Goal: Transaction & Acquisition: Purchase product/service

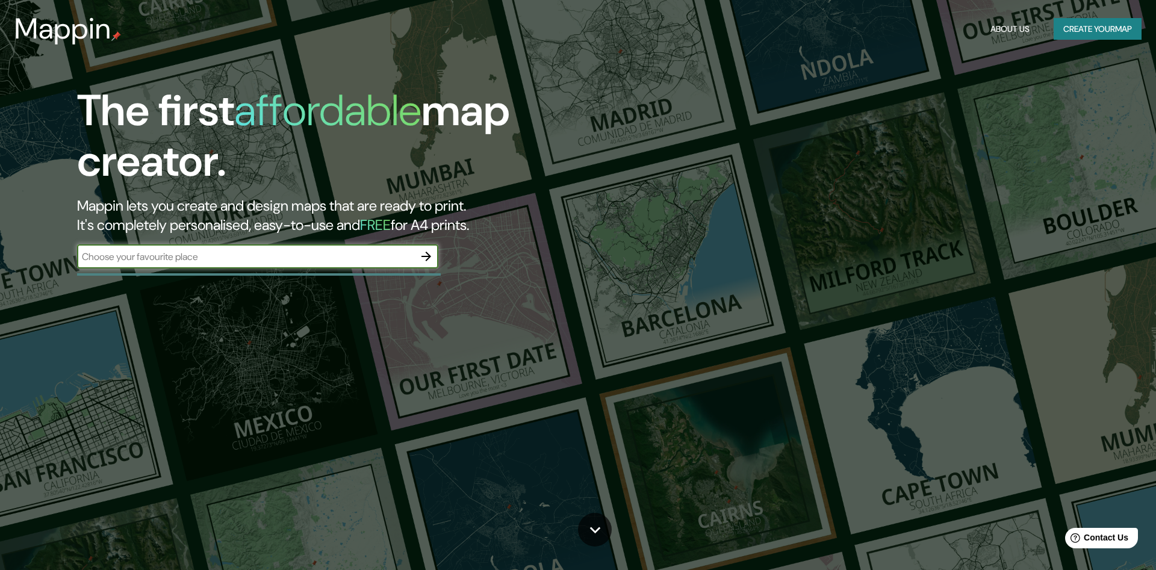
click at [277, 253] on input "text" at bounding box center [245, 257] width 337 height 14
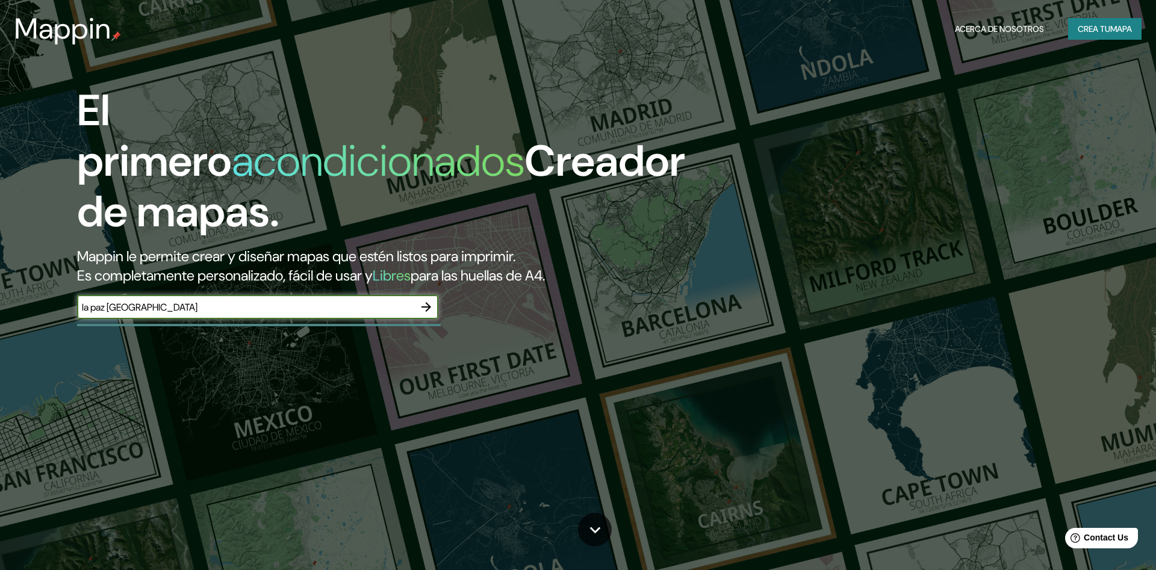
type input "la paz [GEOGRAPHIC_DATA]"
click at [426, 300] on icon "button" at bounding box center [426, 307] width 14 height 14
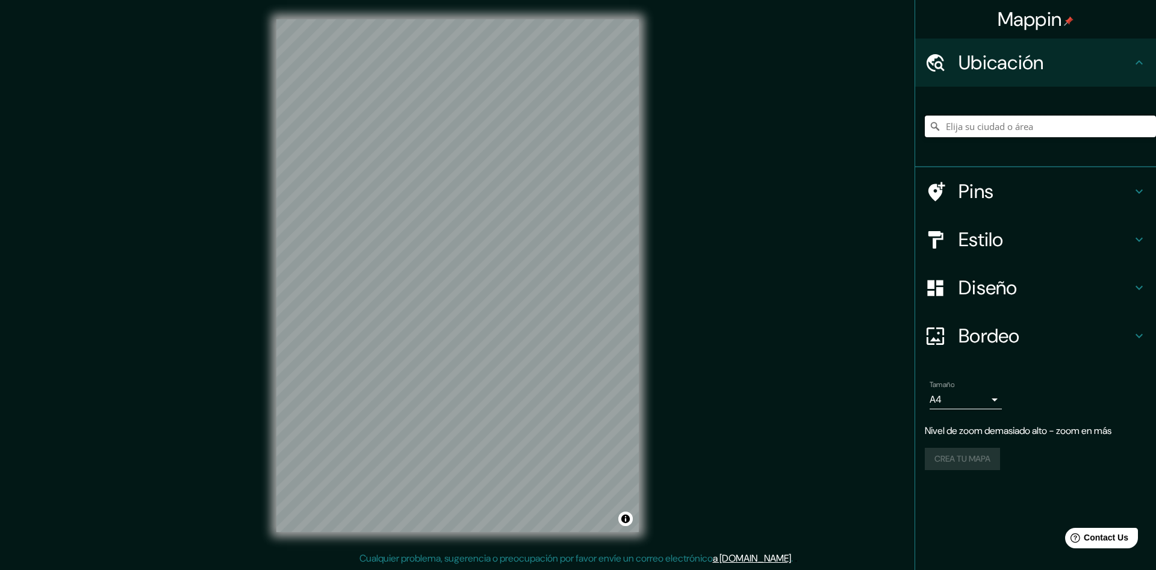
click at [974, 128] on input "Elija su ciudad o área" at bounding box center [1040, 127] width 231 height 22
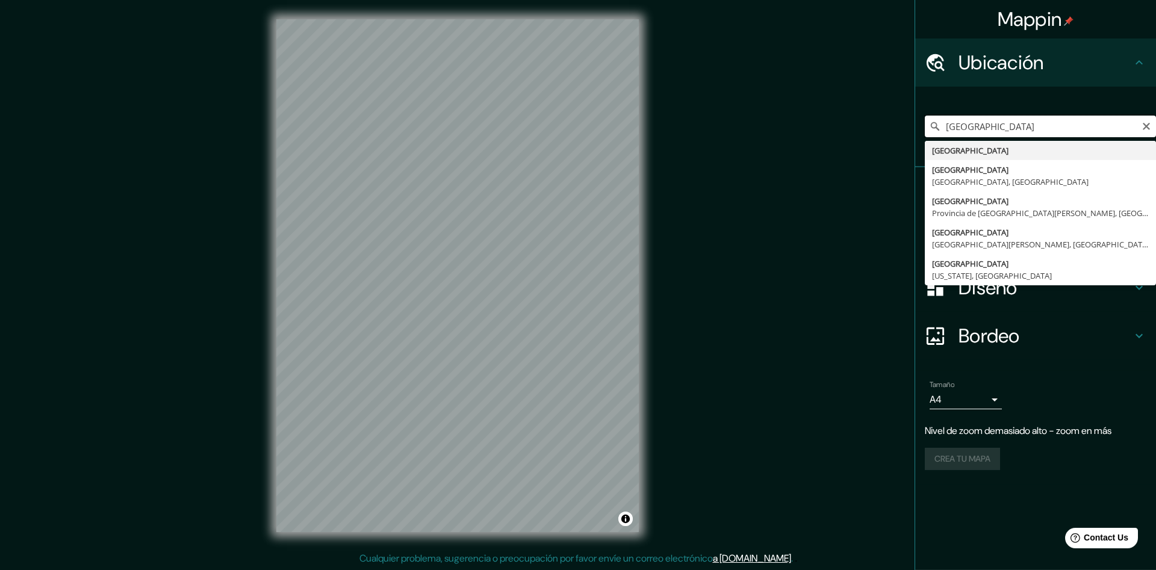
scroll to position [1, 0]
click at [985, 119] on input "[GEOGRAPHIC_DATA]" at bounding box center [1040, 127] width 231 height 22
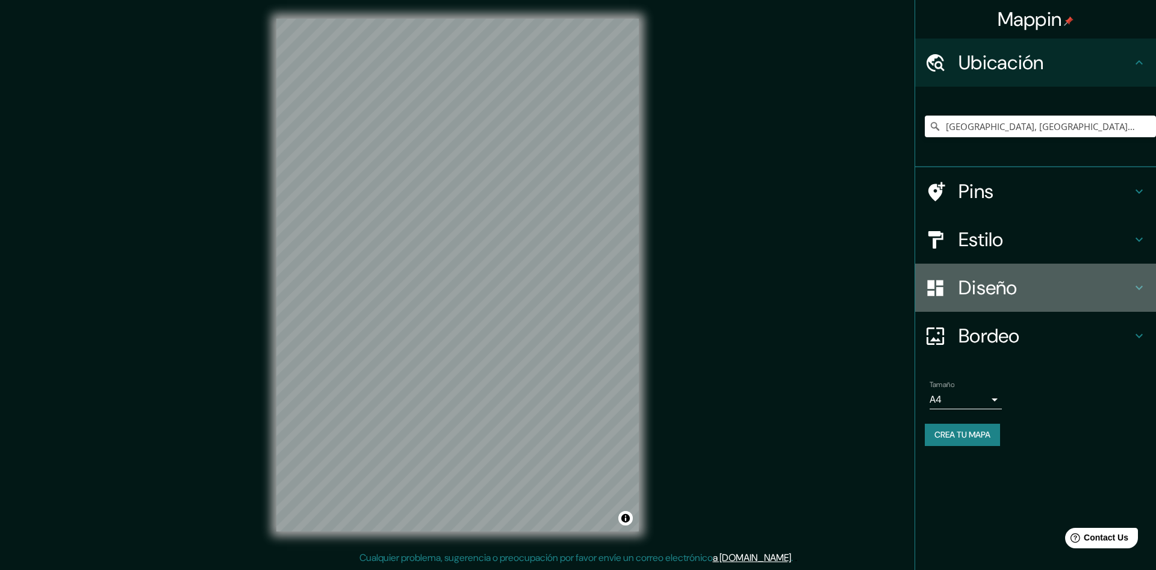
click at [987, 289] on h4 "Diseño" at bounding box center [1044, 288] width 173 height 24
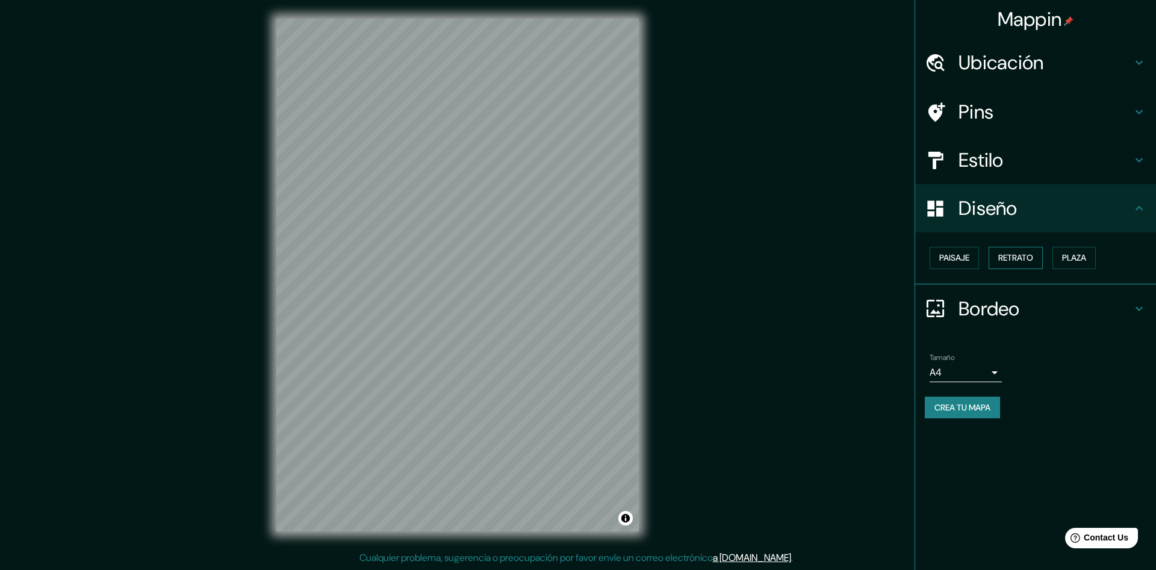
click at [1011, 267] on button "Retrato" at bounding box center [1015, 258] width 54 height 22
click at [963, 268] on button "Paisaje" at bounding box center [953, 258] width 49 height 22
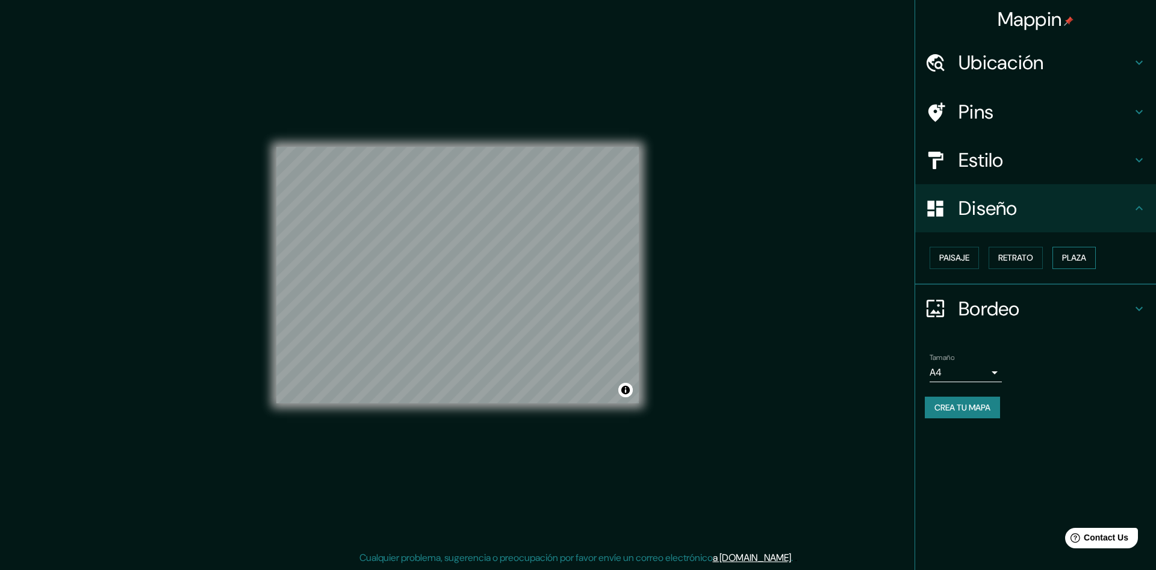
click at [1082, 258] on button "Plaza" at bounding box center [1073, 258] width 43 height 22
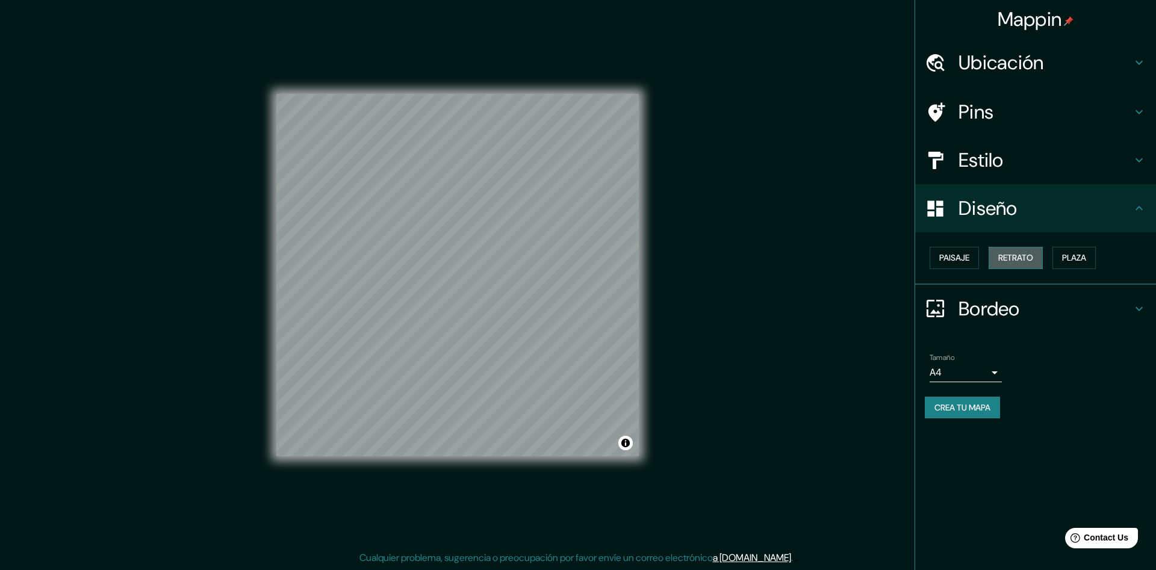
click at [996, 260] on button "Retrato" at bounding box center [1015, 258] width 54 height 22
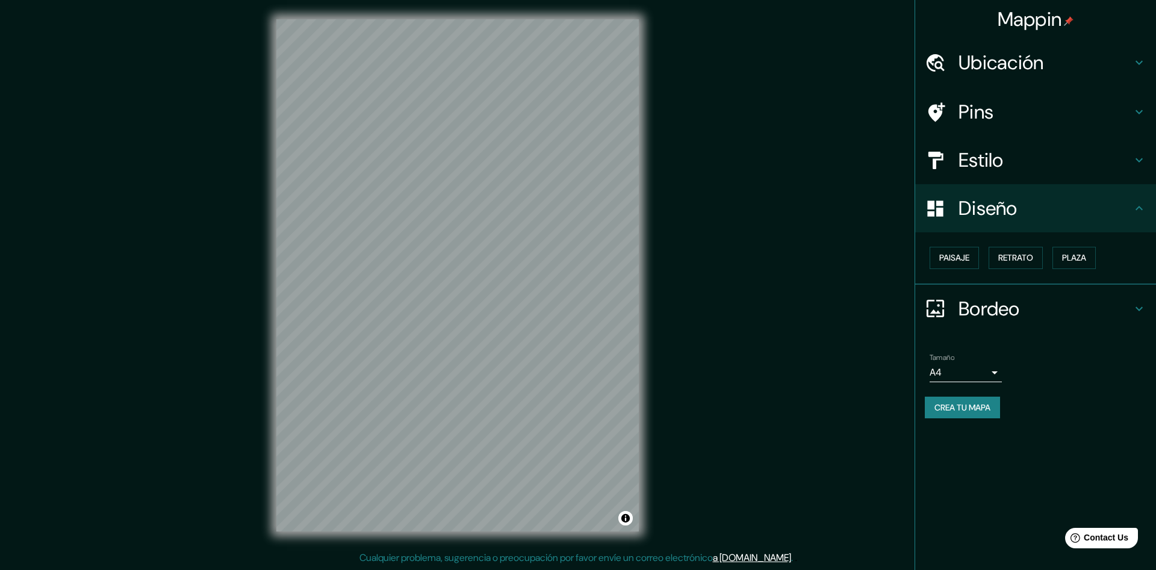
click at [999, 167] on h4 "Estilo" at bounding box center [1044, 160] width 173 height 24
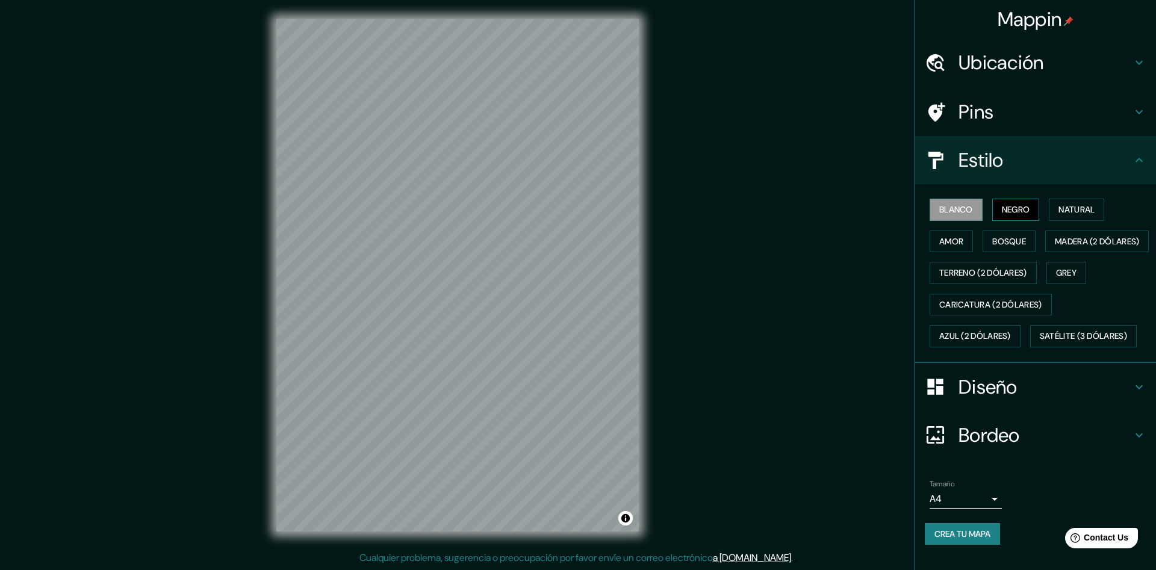
click at [1024, 209] on button "Negro" at bounding box center [1016, 210] width 48 height 22
click at [1068, 208] on button "Natural" at bounding box center [1076, 210] width 55 height 22
click at [943, 249] on button "Amor" at bounding box center [950, 242] width 43 height 22
click at [1003, 241] on button "Bosque" at bounding box center [1008, 242] width 53 height 22
click at [1045, 253] on button "Madera (2 dólares)" at bounding box center [1097, 242] width 104 height 22
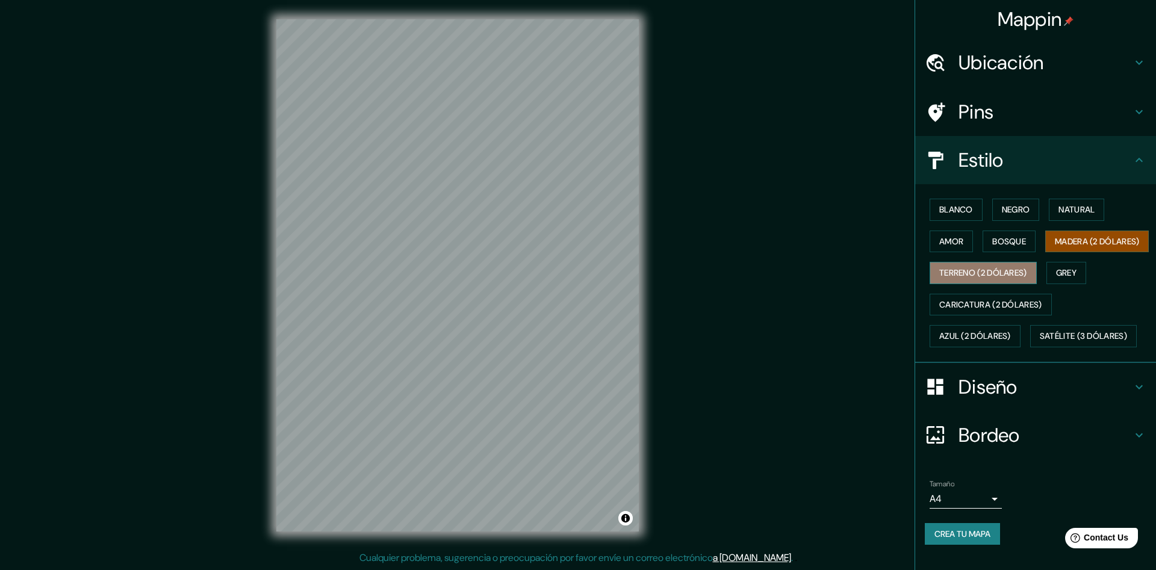
click at [999, 284] on button "Terreno (2 dólares)" at bounding box center [982, 273] width 107 height 22
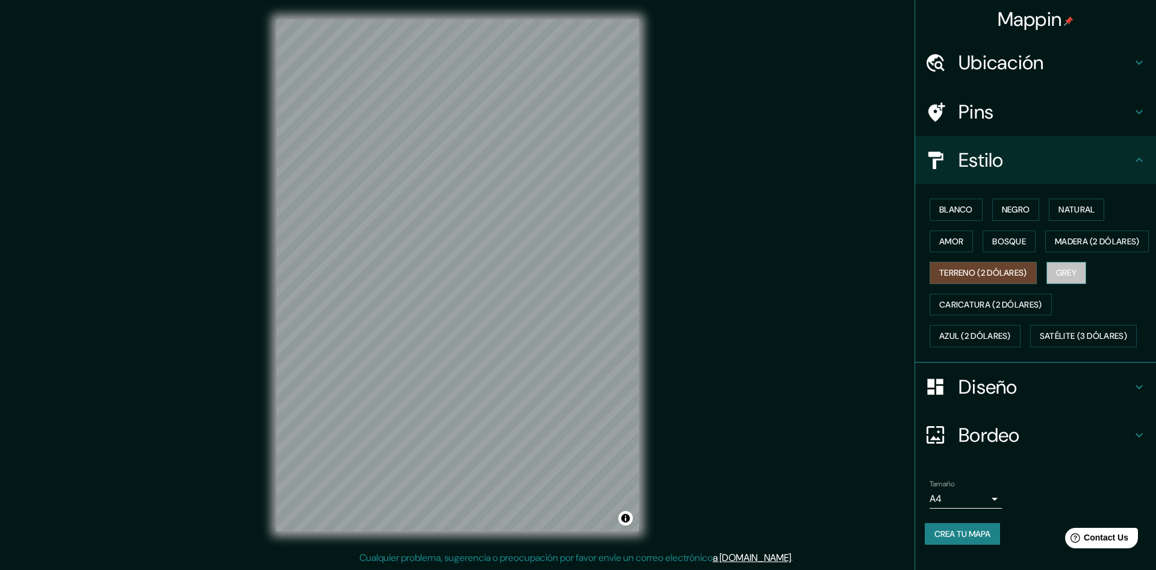
click at [1079, 284] on button "Grey" at bounding box center [1066, 273] width 40 height 22
click at [970, 215] on button "Blanco" at bounding box center [955, 210] width 53 height 22
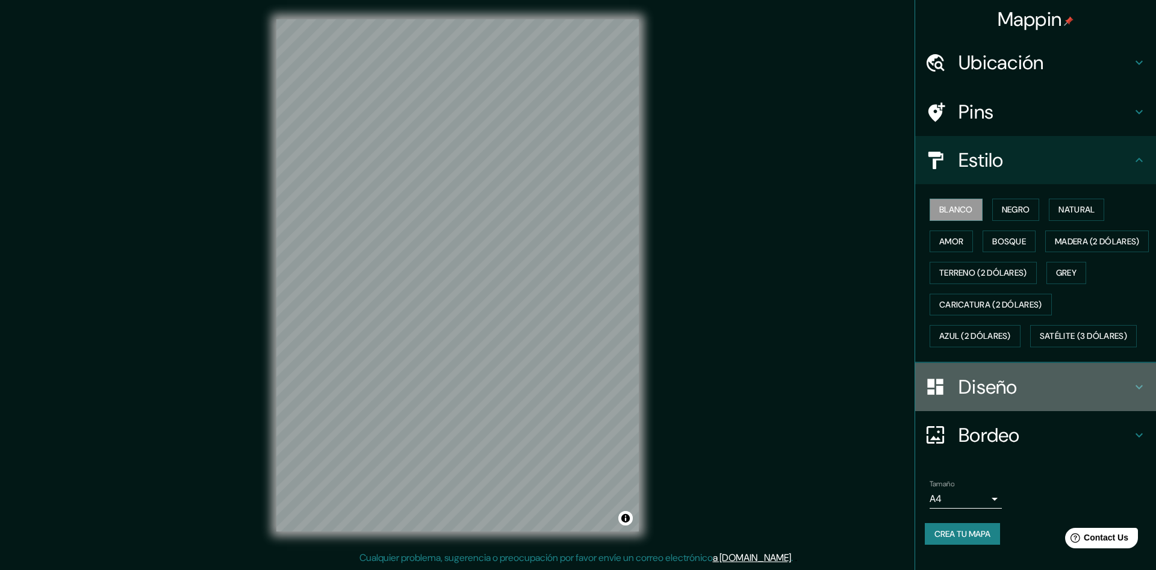
click at [1000, 399] on h4 "Diseño" at bounding box center [1044, 387] width 173 height 24
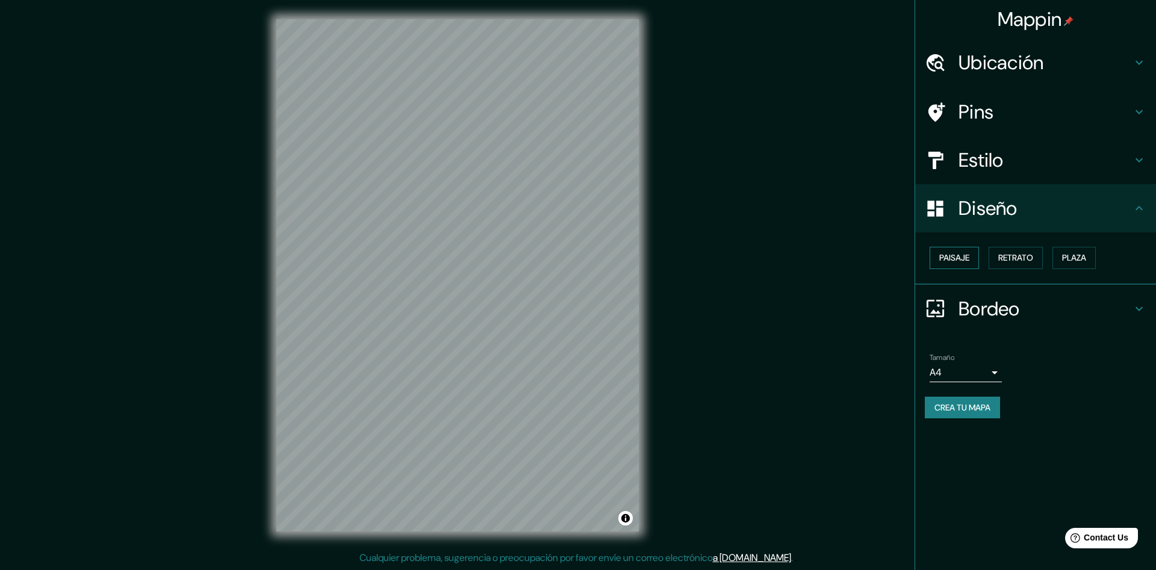
click at [974, 264] on button "Paisaje" at bounding box center [953, 258] width 49 height 22
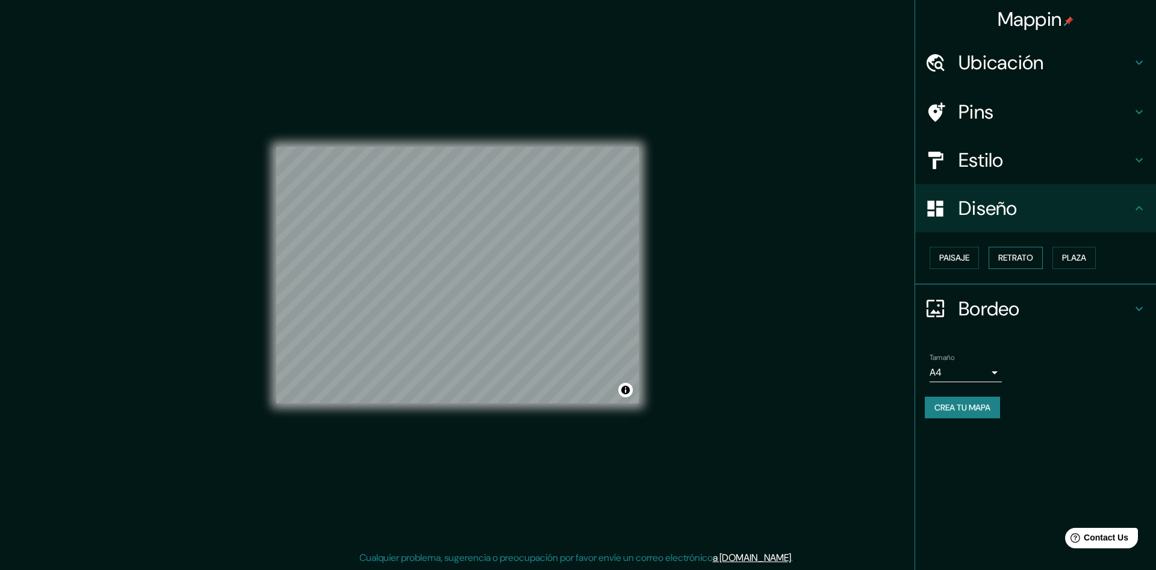
click at [1004, 259] on button "Retrato" at bounding box center [1015, 258] width 54 height 22
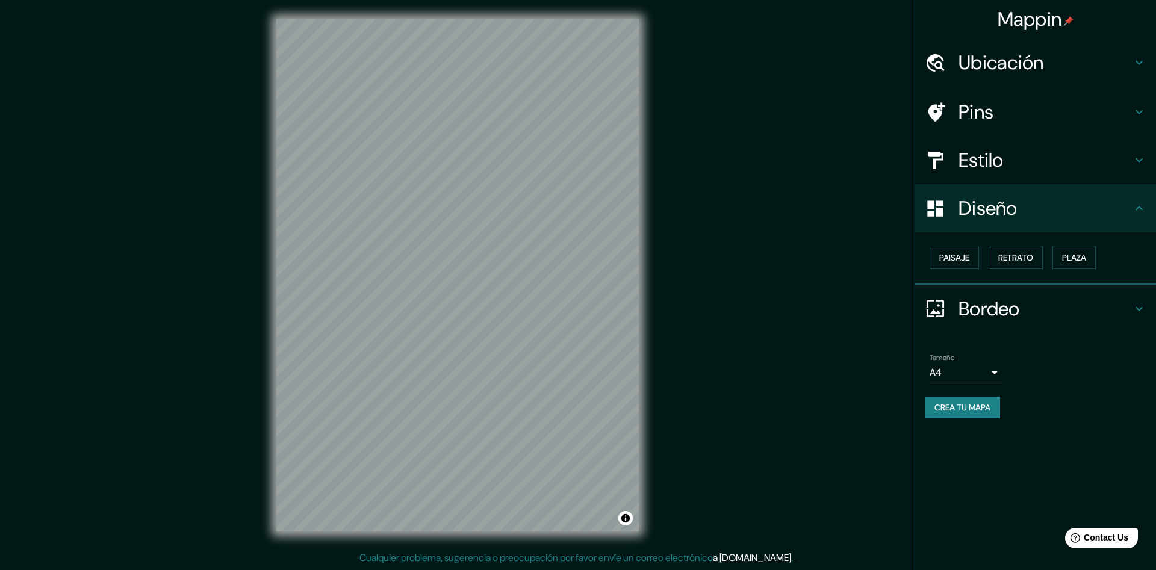
click at [1007, 305] on h4 "Bordeo" at bounding box center [1044, 309] width 173 height 24
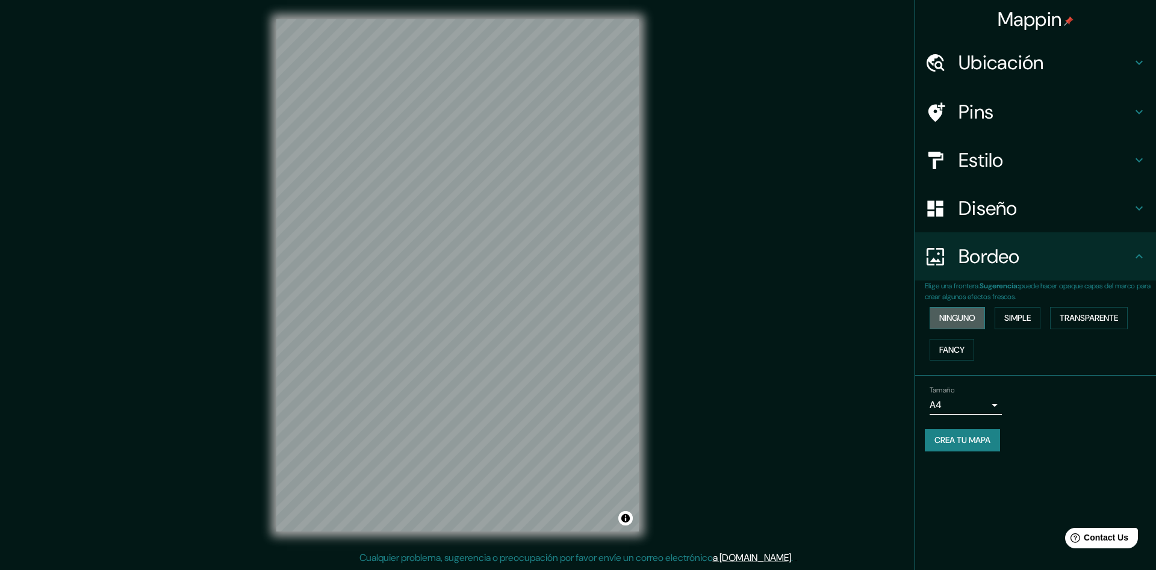
click at [952, 322] on button "Ninguno" at bounding box center [956, 318] width 55 height 22
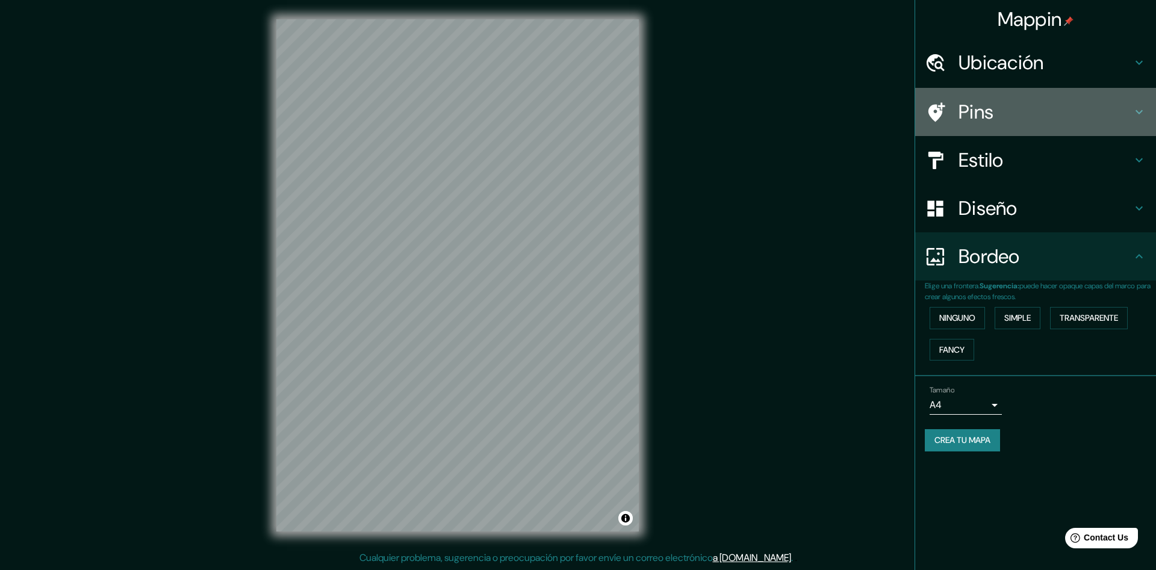
click at [982, 104] on h4 "Pins" at bounding box center [1044, 112] width 173 height 24
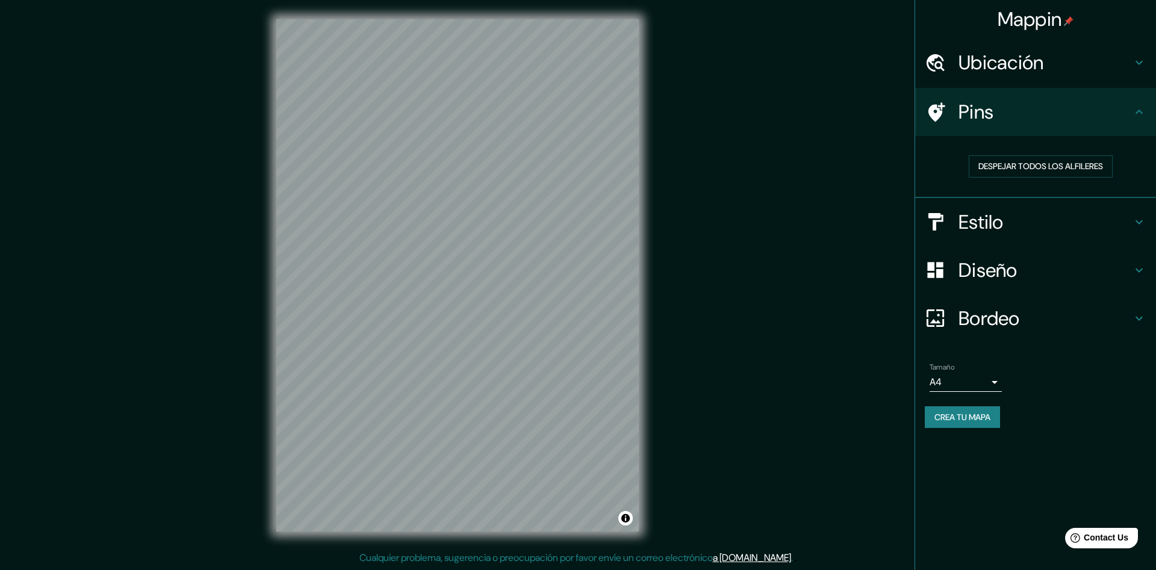
click at [1008, 66] on h4 "Ubicación" at bounding box center [1044, 63] width 173 height 24
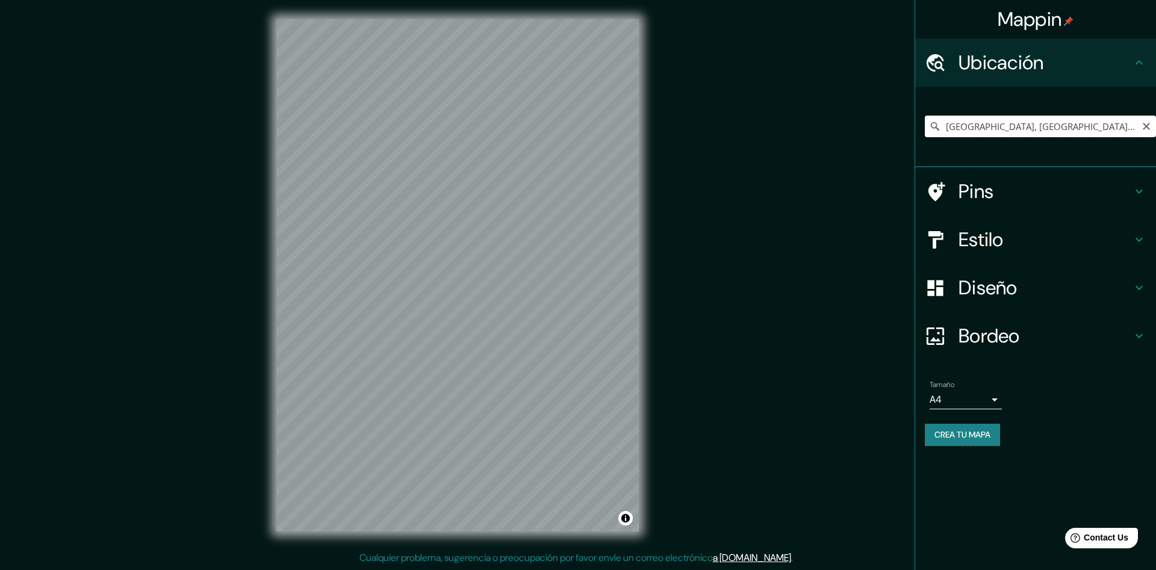
click at [991, 128] on input "[GEOGRAPHIC_DATA], [GEOGRAPHIC_DATA], [GEOGRAPHIC_DATA], [GEOGRAPHIC_DATA]" at bounding box center [1040, 127] width 231 height 22
drag, startPoint x: 995, startPoint y: 129, endPoint x: 900, endPoint y: 141, distance: 95.9
click at [925, 137] on input "[GEOGRAPHIC_DATA], [GEOGRAPHIC_DATA], [GEOGRAPHIC_DATA], [GEOGRAPHIC_DATA]" at bounding box center [1040, 127] width 231 height 22
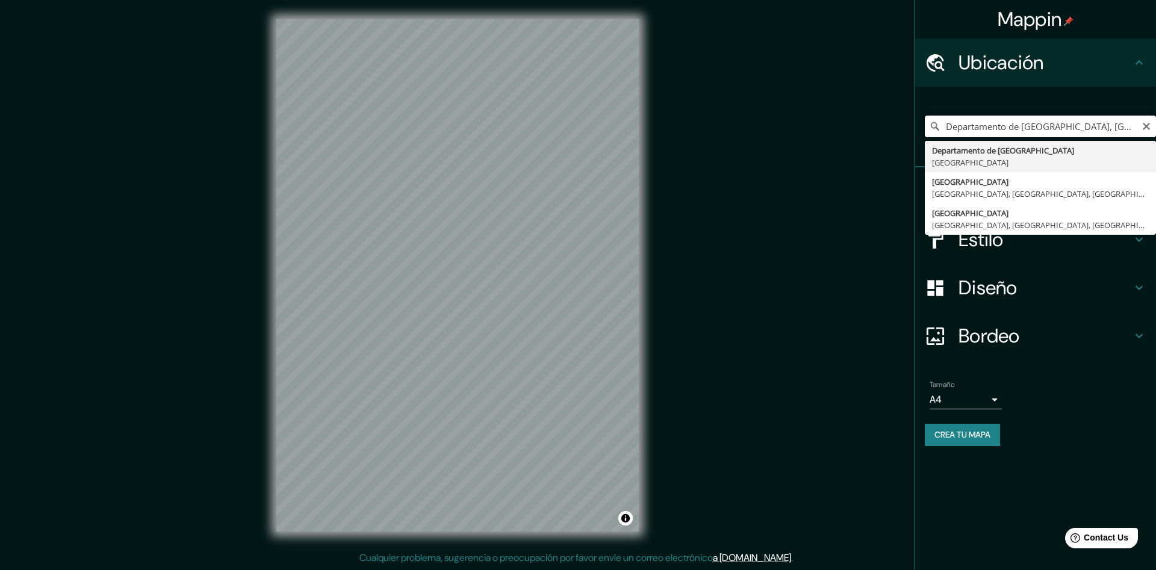
click at [1088, 123] on input "Departamento de [GEOGRAPHIC_DATA], [GEOGRAPHIC_DATA]" at bounding box center [1040, 127] width 231 height 22
drag, startPoint x: 1086, startPoint y: 134, endPoint x: 888, endPoint y: 113, distance: 199.7
click at [925, 116] on input "Departamento de [GEOGRAPHIC_DATA], [GEOGRAPHIC_DATA]" at bounding box center [1040, 127] width 231 height 22
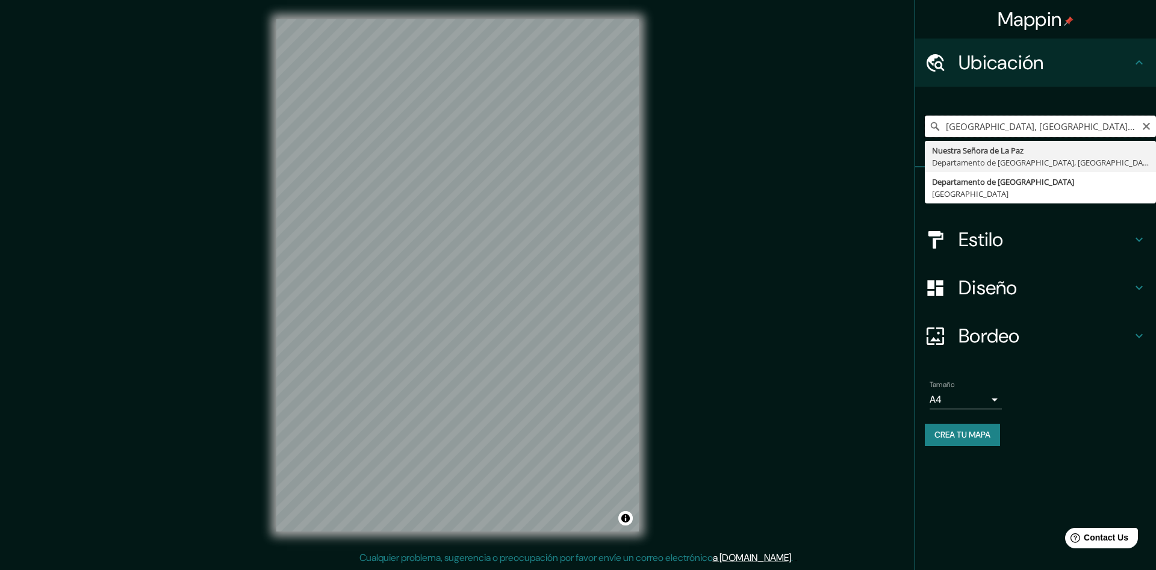
type input "[GEOGRAPHIC_DATA], [GEOGRAPHIC_DATA], [GEOGRAPHIC_DATA]"
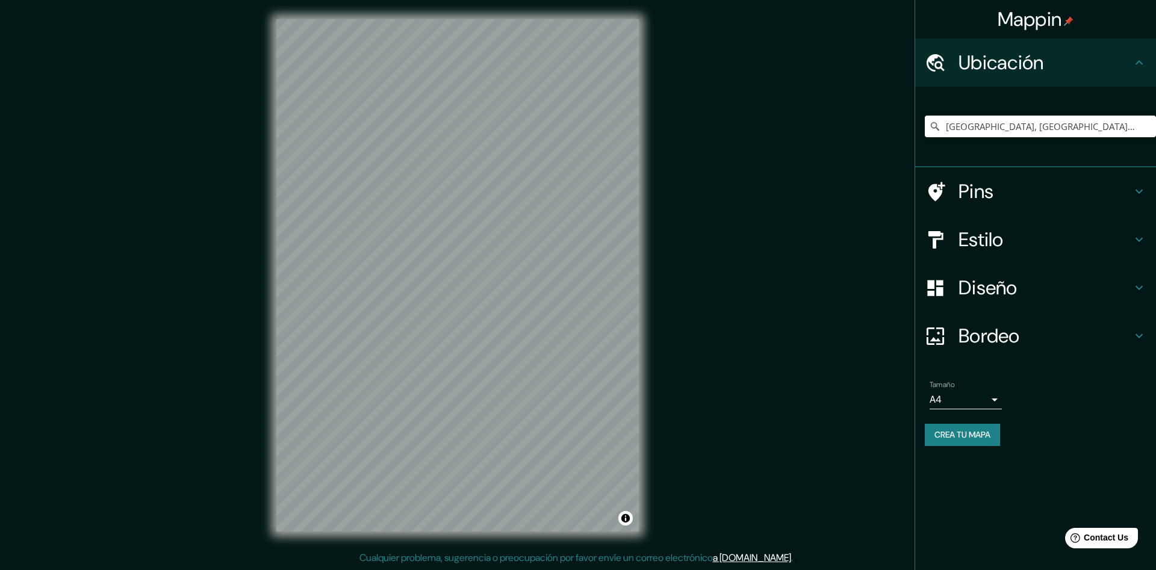
click at [976, 401] on body "Mappin Ubicación [GEOGRAPHIC_DATA], [GEOGRAPHIC_DATA], [GEOGRAPHIC_DATA] Pins E…" at bounding box center [578, 284] width 1156 height 570
drag, startPoint x: 944, startPoint y: 130, endPoint x: 950, endPoint y: 127, distance: 6.7
click at [946, 129] on div at bounding box center [578, 285] width 1156 height 570
click at [950, 127] on input "[GEOGRAPHIC_DATA], [GEOGRAPHIC_DATA], [GEOGRAPHIC_DATA]" at bounding box center [1040, 127] width 231 height 22
drag, startPoint x: 946, startPoint y: 126, endPoint x: 961, endPoint y: 122, distance: 15.0
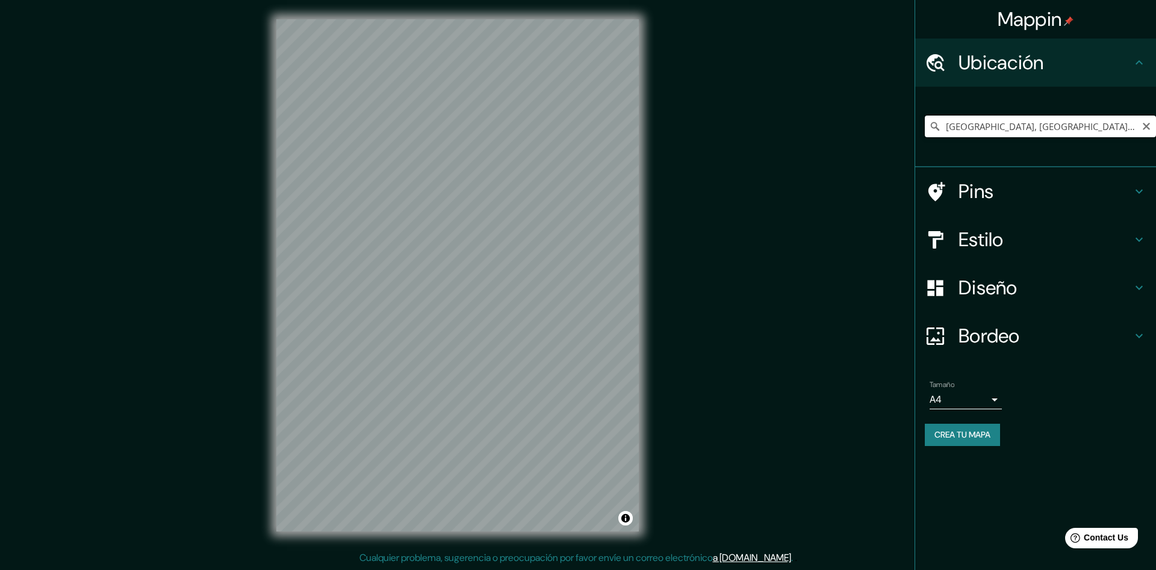
click at [952, 123] on input "[GEOGRAPHIC_DATA], [GEOGRAPHIC_DATA], [GEOGRAPHIC_DATA]" at bounding box center [1040, 127] width 231 height 22
click at [1146, 128] on icon "Despejado" at bounding box center [1146, 127] width 10 height 10
drag, startPoint x: 1069, startPoint y: 128, endPoint x: 1085, endPoint y: 128, distance: 16.3
click at [1076, 128] on input "[GEOGRAPHIC_DATA], [GEOGRAPHIC_DATA], [GEOGRAPHIC_DATA]" at bounding box center [1040, 127] width 231 height 22
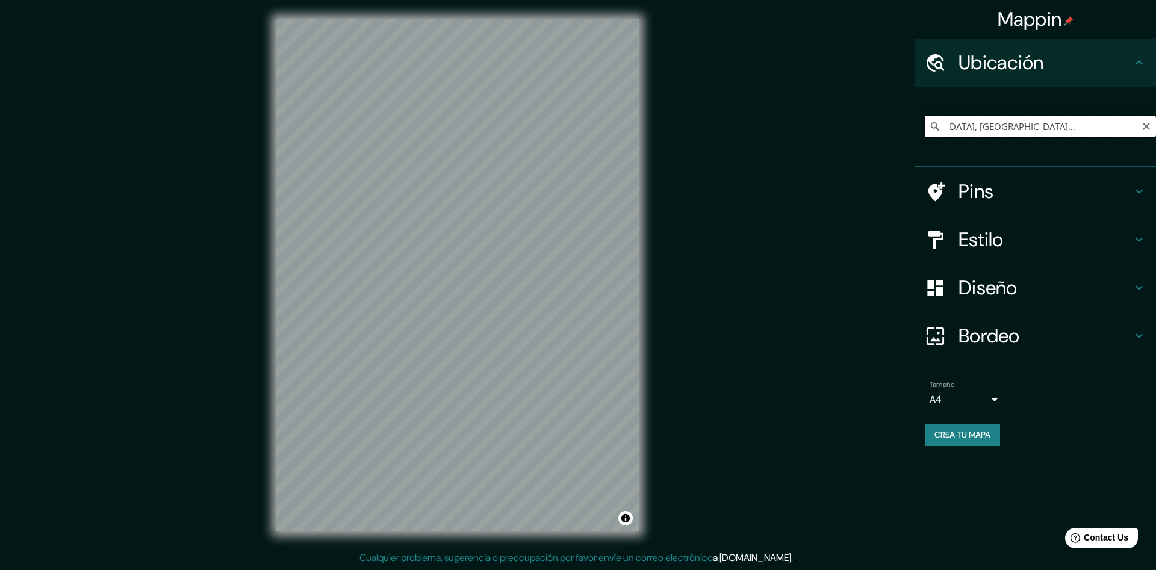
drag, startPoint x: 1117, startPoint y: 128, endPoint x: 1155, endPoint y: 129, distance: 38.5
click at [1155, 129] on input "[GEOGRAPHIC_DATA], [GEOGRAPHIC_DATA], [GEOGRAPHIC_DATA]" at bounding box center [1040, 127] width 231 height 22
click at [1000, 127] on input "[GEOGRAPHIC_DATA], [GEOGRAPHIC_DATA], [GEOGRAPHIC_DATA]" at bounding box center [1040, 127] width 231 height 22
drag, startPoint x: 979, startPoint y: 127, endPoint x: 897, endPoint y: 131, distance: 81.3
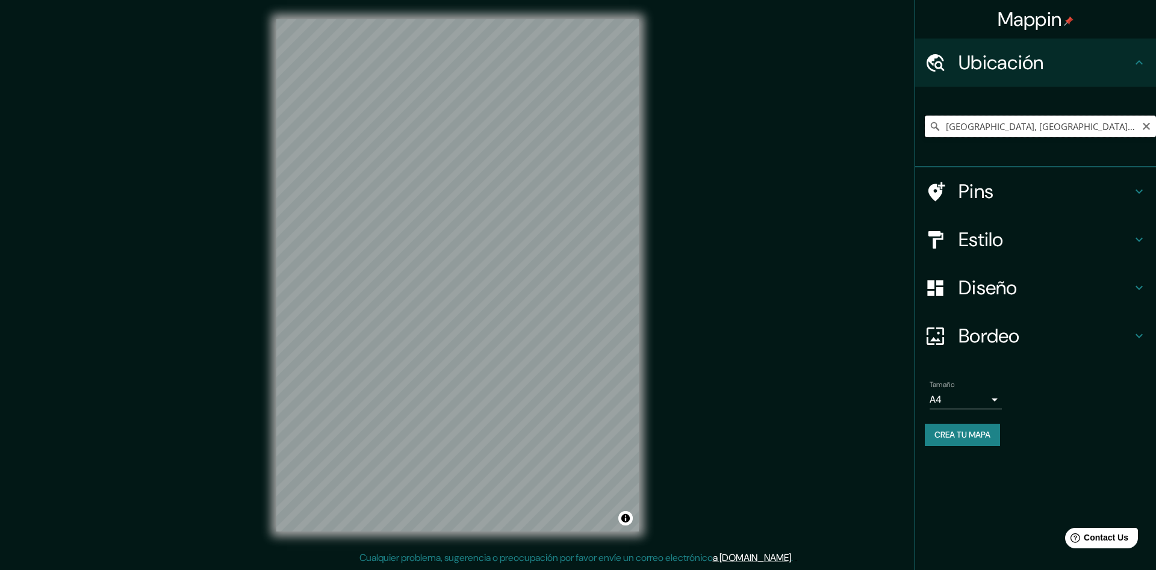
click at [925, 131] on input "[GEOGRAPHIC_DATA], [GEOGRAPHIC_DATA], [GEOGRAPHIC_DATA]" at bounding box center [1040, 127] width 231 height 22
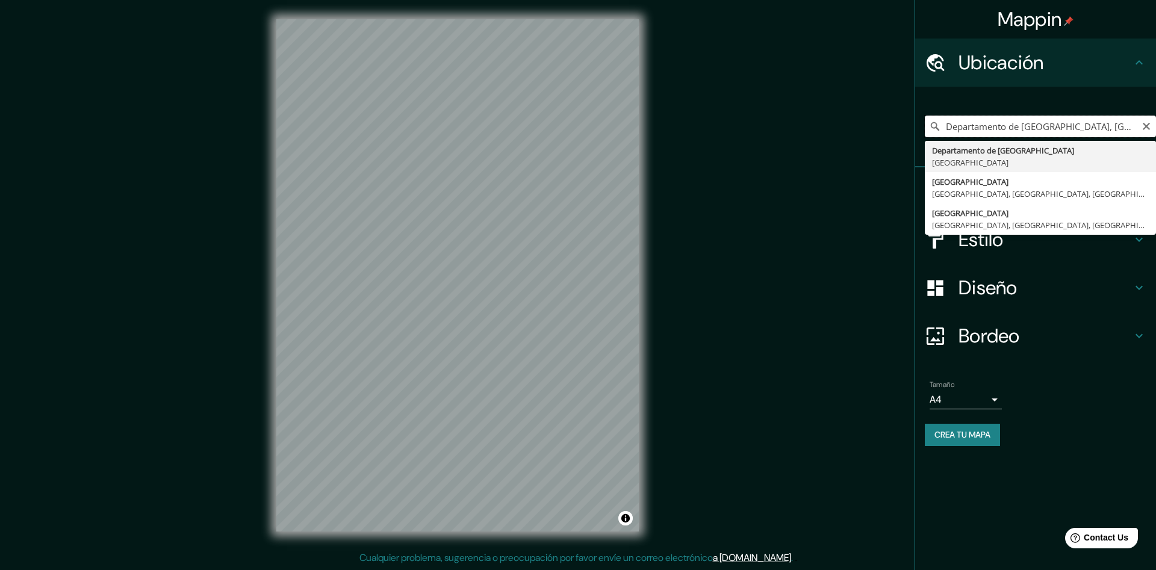
click at [1088, 125] on input "Departamento de [GEOGRAPHIC_DATA], [GEOGRAPHIC_DATA]" at bounding box center [1040, 127] width 231 height 22
drag, startPoint x: 1089, startPoint y: 127, endPoint x: 880, endPoint y: 164, distance: 212.2
click at [925, 137] on input "Departamento de [GEOGRAPHIC_DATA], [GEOGRAPHIC_DATA]" at bounding box center [1040, 127] width 231 height 22
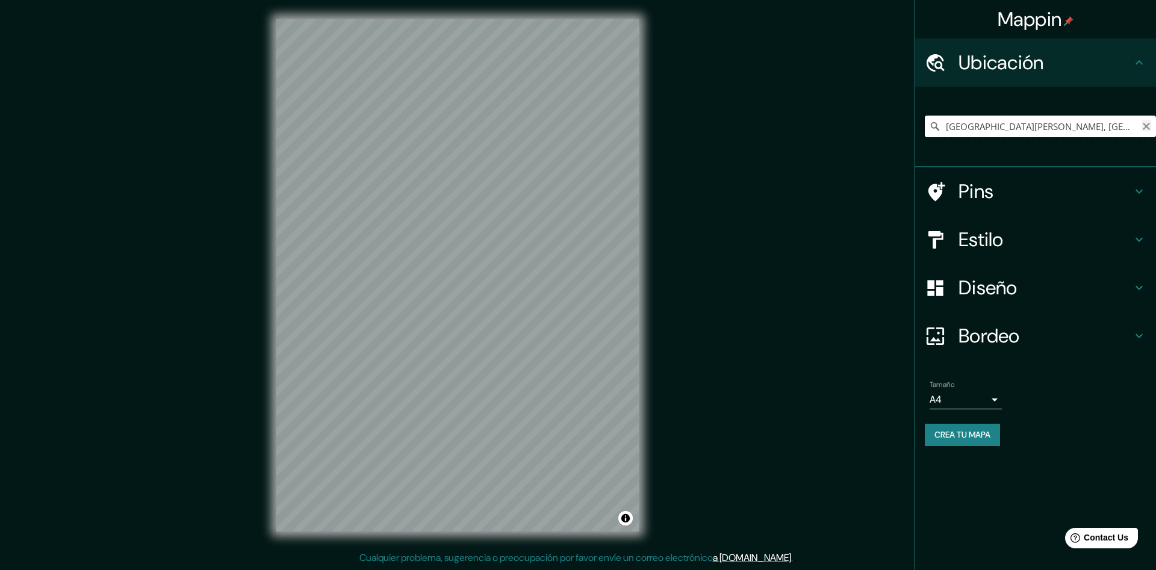
type input "[GEOGRAPHIC_DATA][PERSON_NAME], [GEOGRAPHIC_DATA], [GEOGRAPHIC_DATA]"
click at [1142, 126] on icon "Despejado" at bounding box center [1146, 127] width 10 height 10
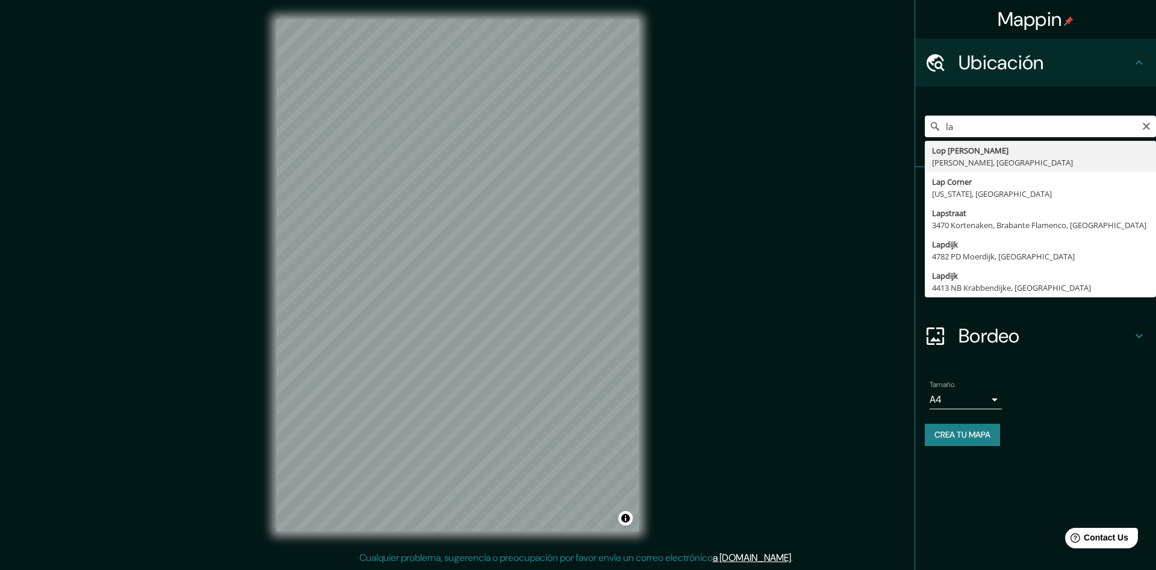
type input "l"
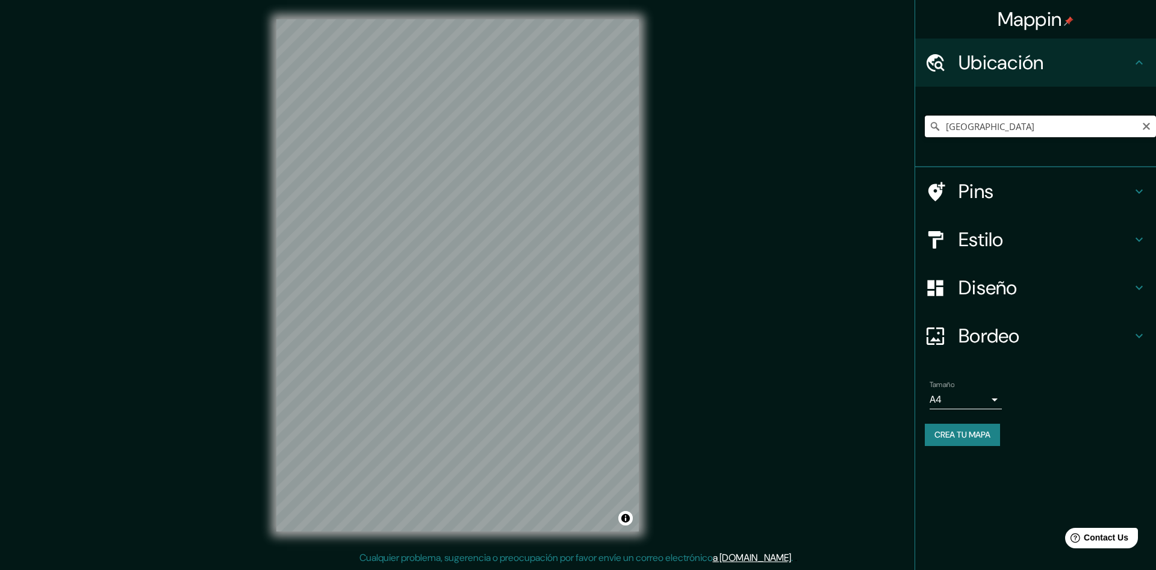
click at [977, 132] on input "[GEOGRAPHIC_DATA]" at bounding box center [1040, 127] width 231 height 22
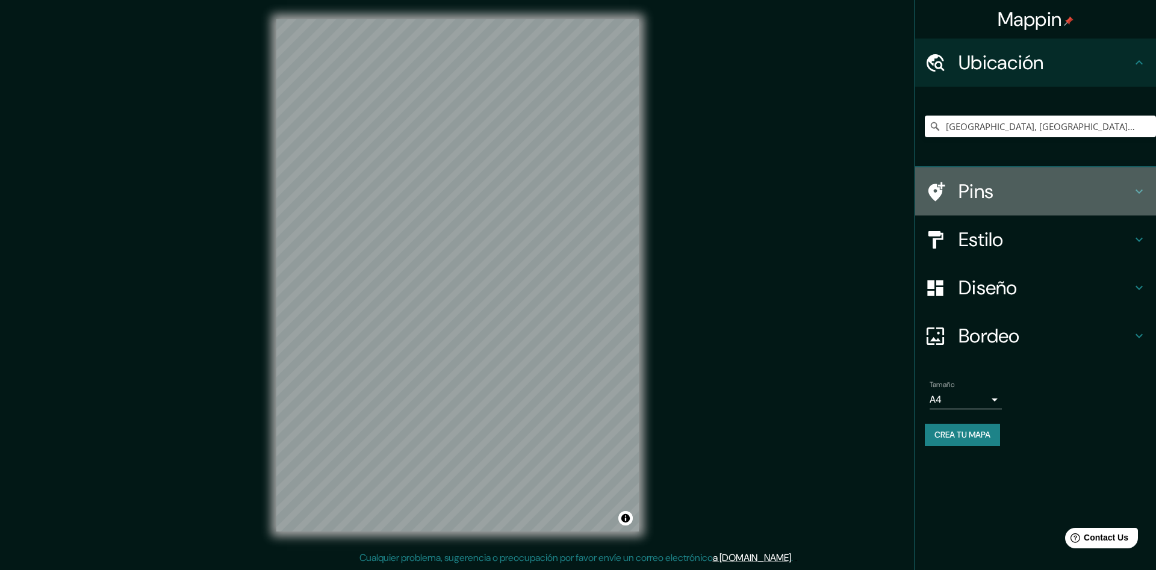
click at [1056, 188] on h4 "Pins" at bounding box center [1044, 191] width 173 height 24
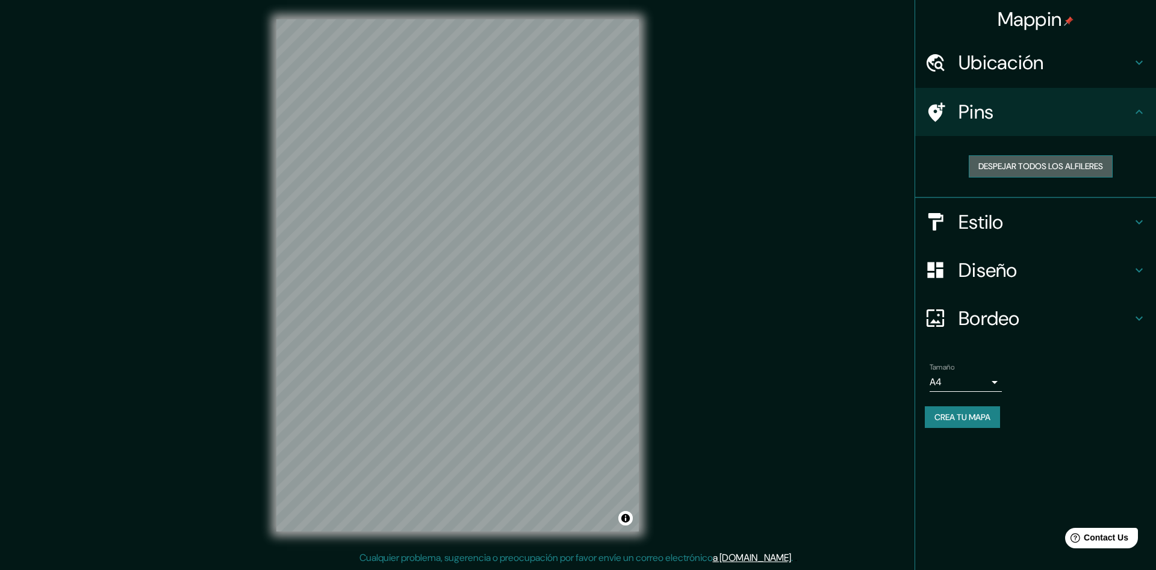
click at [1039, 170] on button "Despejar todos los alfileres" at bounding box center [1040, 166] width 144 height 22
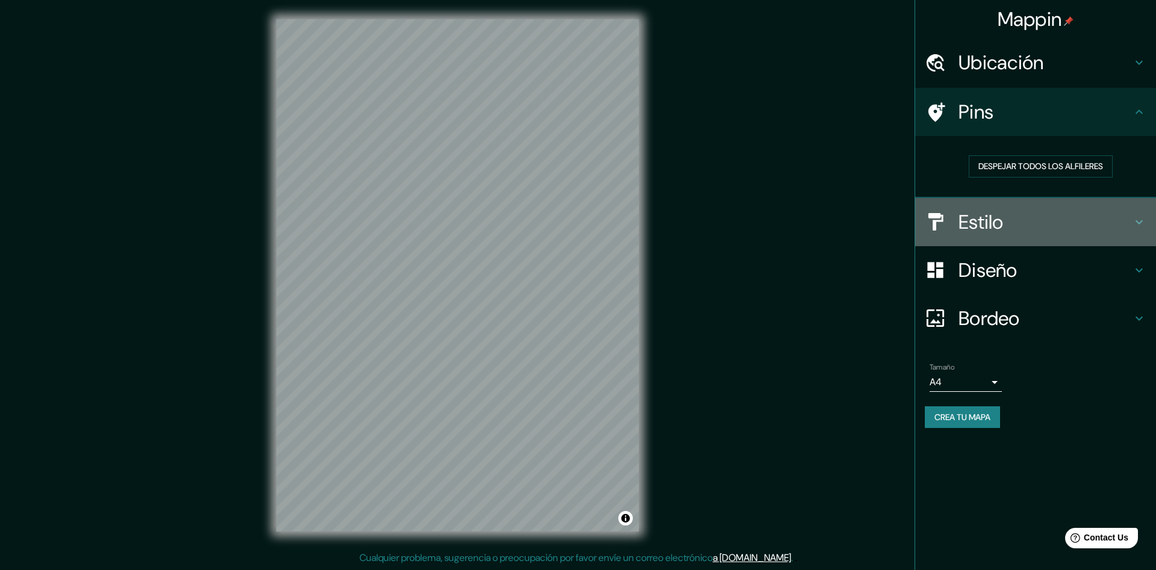
click at [1036, 217] on h4 "Estilo" at bounding box center [1044, 222] width 173 height 24
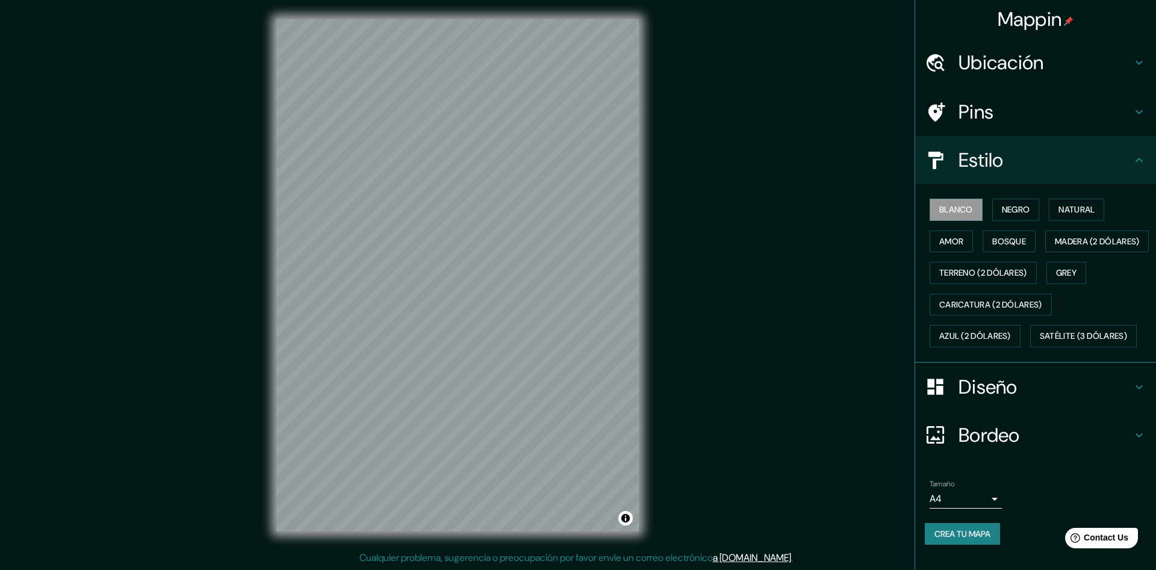
scroll to position [21, 0]
click at [1062, 345] on button "Satélite (3 dólares)" at bounding box center [1083, 336] width 107 height 22
click at [1007, 64] on h4 "Ubicación" at bounding box center [1044, 63] width 173 height 24
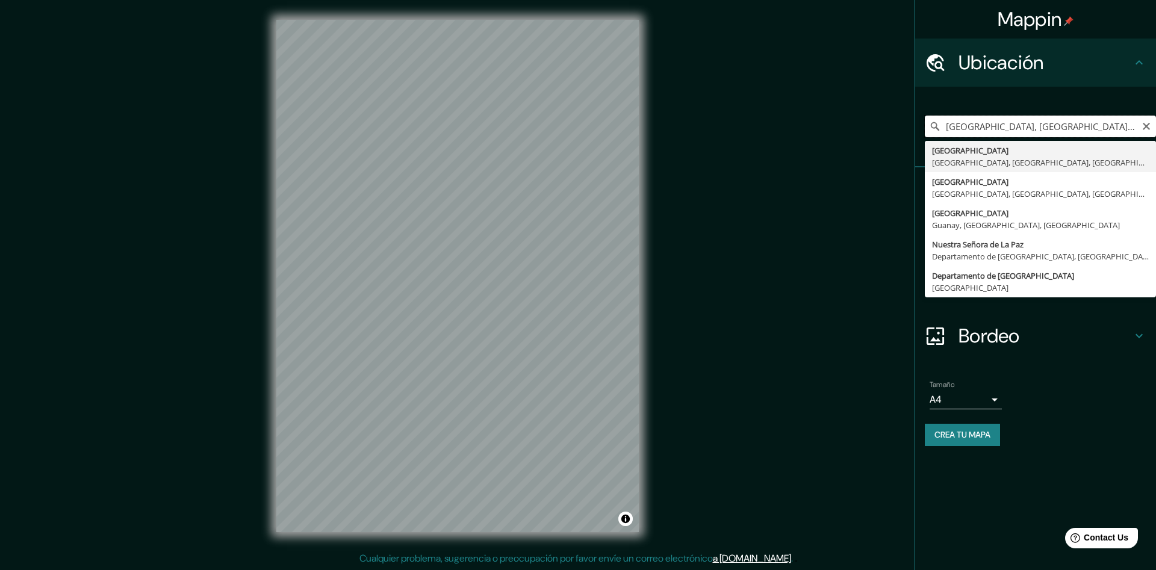
click at [1036, 129] on input "[GEOGRAPHIC_DATA], [GEOGRAPHIC_DATA], [GEOGRAPHIC_DATA], [GEOGRAPHIC_DATA]" at bounding box center [1040, 127] width 231 height 22
drag, startPoint x: 1038, startPoint y: 126, endPoint x: 925, endPoint y: 137, distance: 113.1
click at [925, 137] on input "[GEOGRAPHIC_DATA], [GEOGRAPHIC_DATA], [GEOGRAPHIC_DATA], [GEOGRAPHIC_DATA]" at bounding box center [1040, 127] width 231 height 22
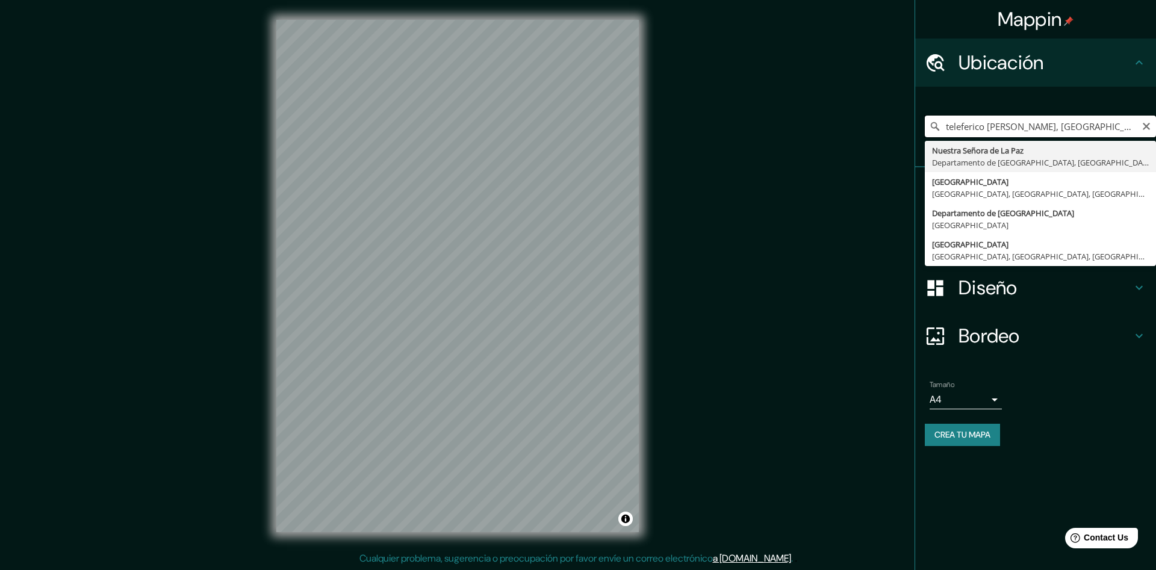
type input "[GEOGRAPHIC_DATA], [GEOGRAPHIC_DATA], [GEOGRAPHIC_DATA]"
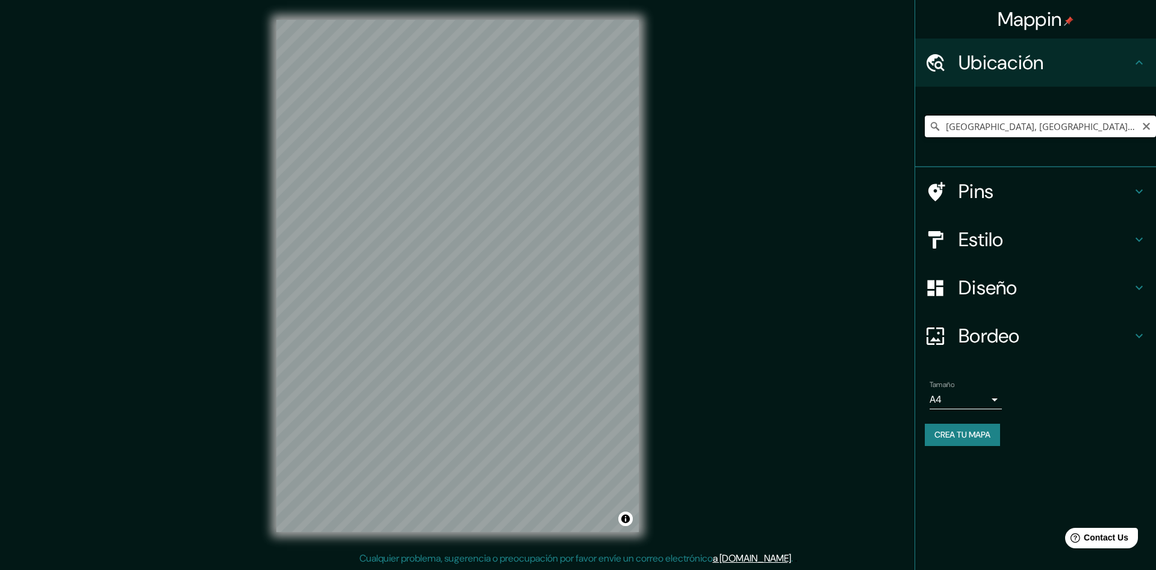
click at [1076, 123] on input "[GEOGRAPHIC_DATA], [GEOGRAPHIC_DATA], [GEOGRAPHIC_DATA]" at bounding box center [1040, 127] width 231 height 22
